Goal: Ask a question

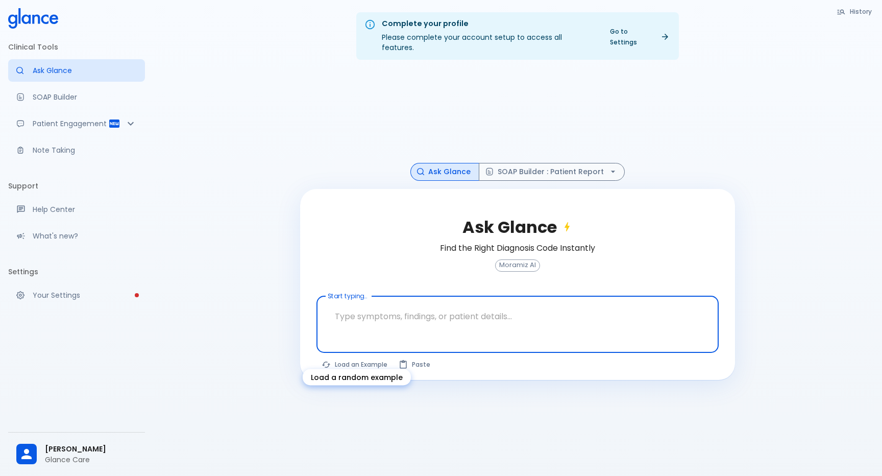
click at [354, 357] on button "Load an Example" at bounding box center [354, 364] width 77 height 15
type textarea "30F, weight loss, [MEDICAL_DATA], [MEDICAL_DATA], HR 121, [MEDICAL_DATA], TSH u…"
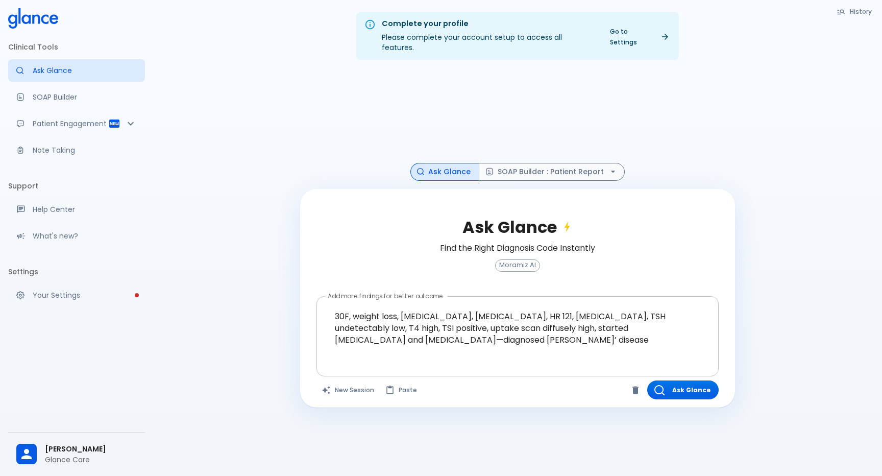
click at [601, 313] on textarea "30F, weight loss, [MEDICAL_DATA], [MEDICAL_DATA], HR 121, [MEDICAL_DATA], TSH u…" at bounding box center [518, 328] width 388 height 56
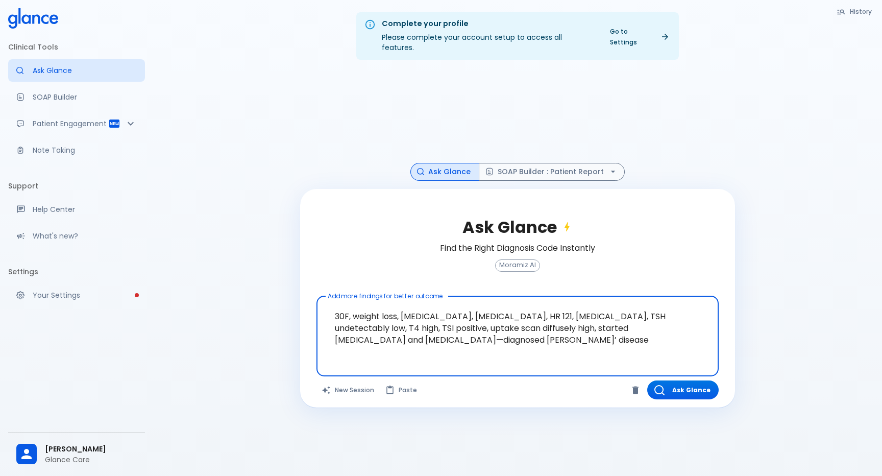
click at [601, 313] on textarea "30F, weight loss, [MEDICAL_DATA], [MEDICAL_DATA], HR 121, [MEDICAL_DATA], TSH u…" at bounding box center [518, 328] width 388 height 56
click at [687, 381] on button "Ask Glance" at bounding box center [682, 389] width 71 height 19
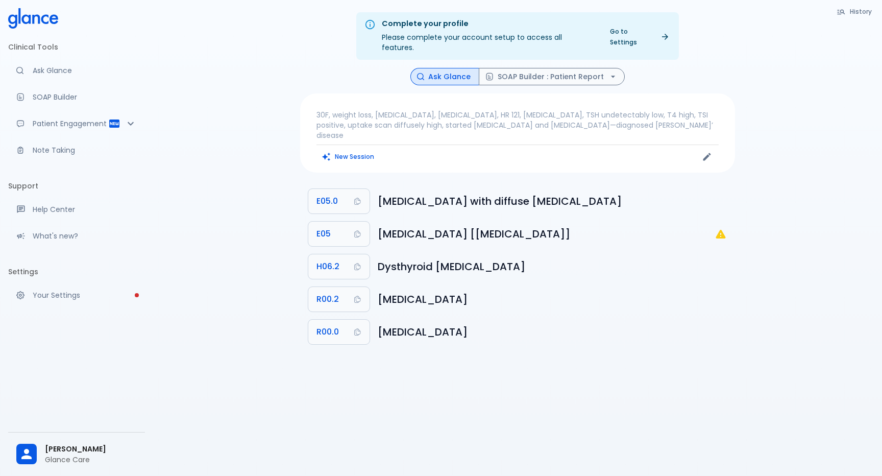
click at [524, 116] on p "30F, weight loss, [MEDICAL_DATA], [MEDICAL_DATA], HR 121, [MEDICAL_DATA], TSH u…" at bounding box center [517, 125] width 402 height 31
